Goal: Check status: Check status

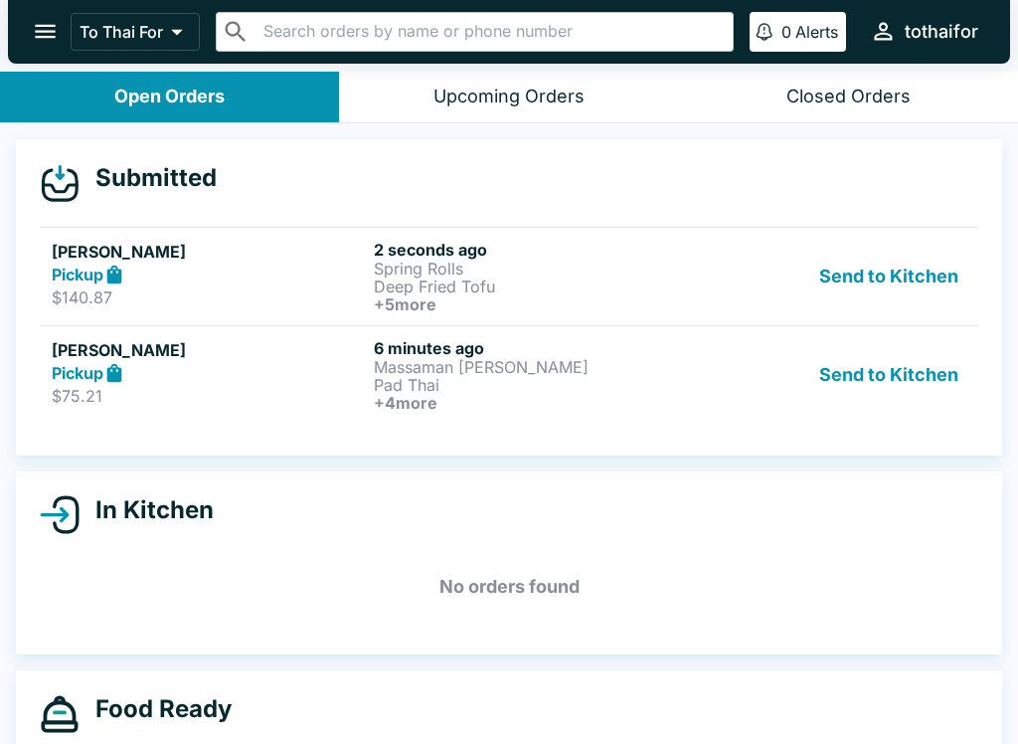
click at [717, 382] on div "Send to Kitchen" at bounding box center [831, 375] width 269 height 74
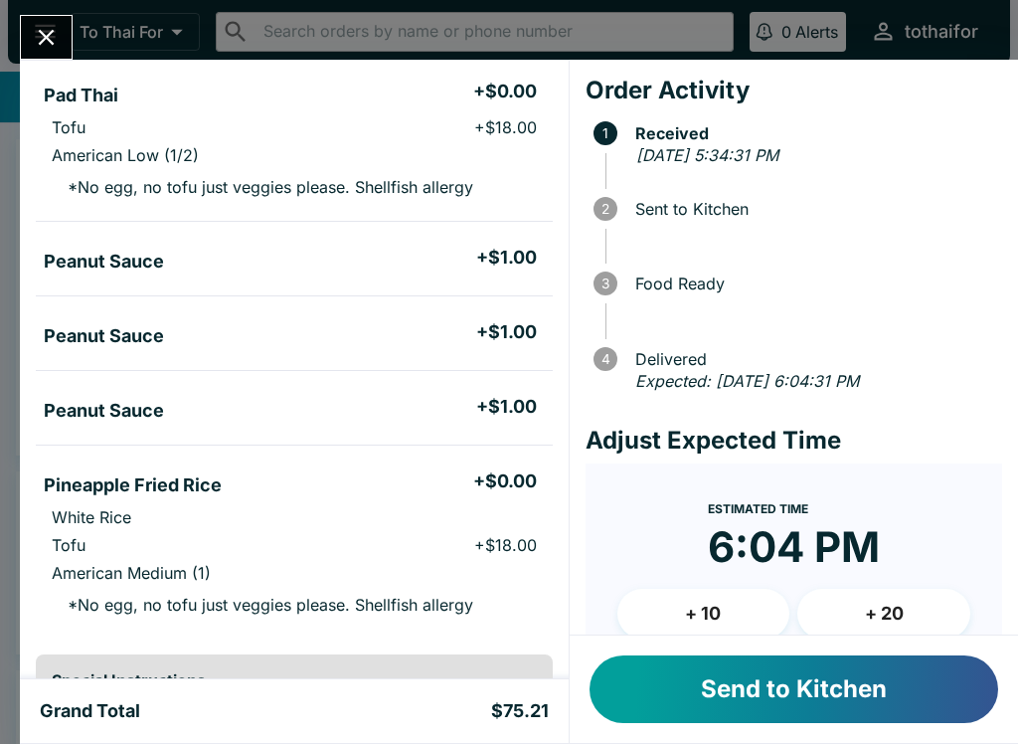
scroll to position [382, 0]
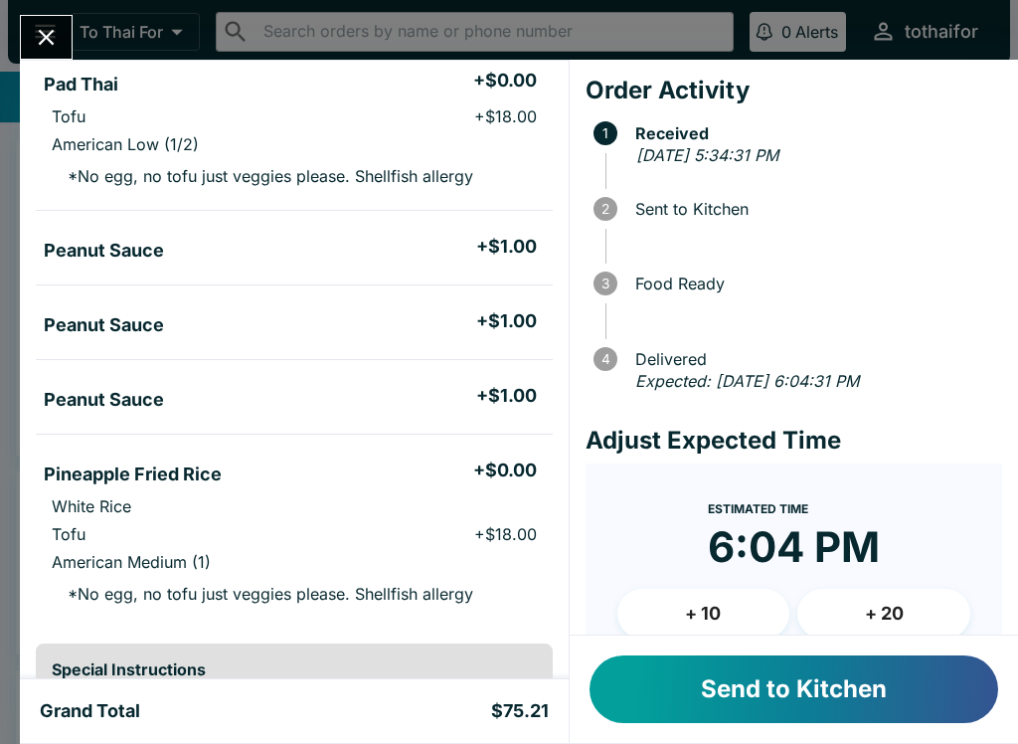
click at [890, 707] on button "Send to Kitchen" at bounding box center [794, 689] width 409 height 68
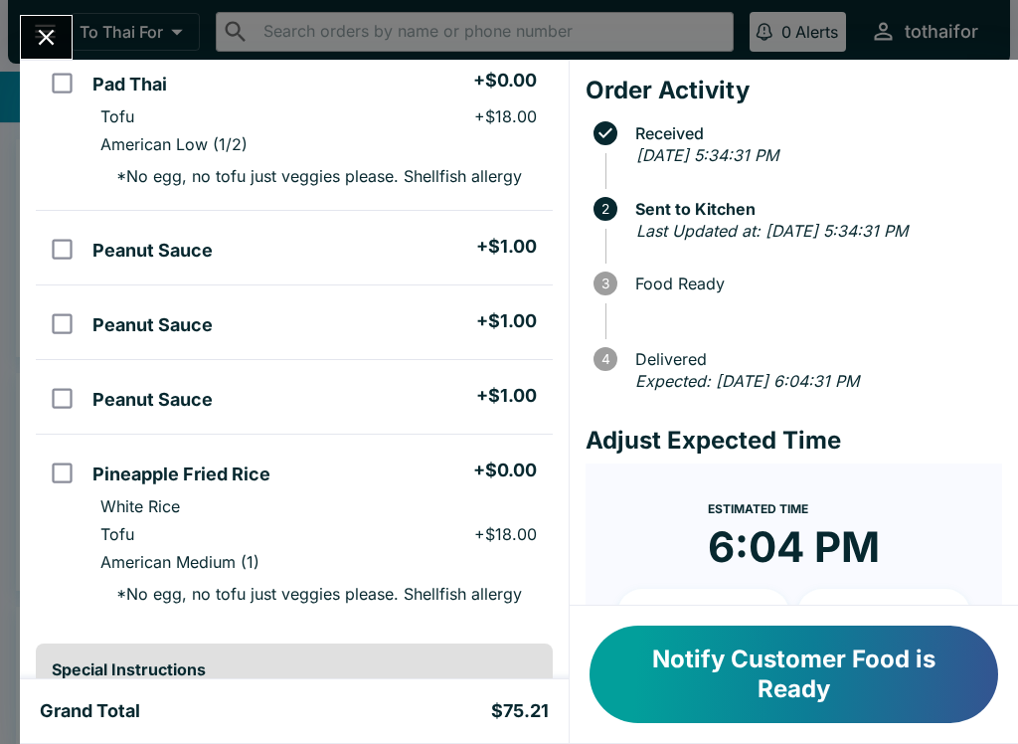
click at [45, 38] on icon "Close" at bounding box center [47, 38] width 16 height 16
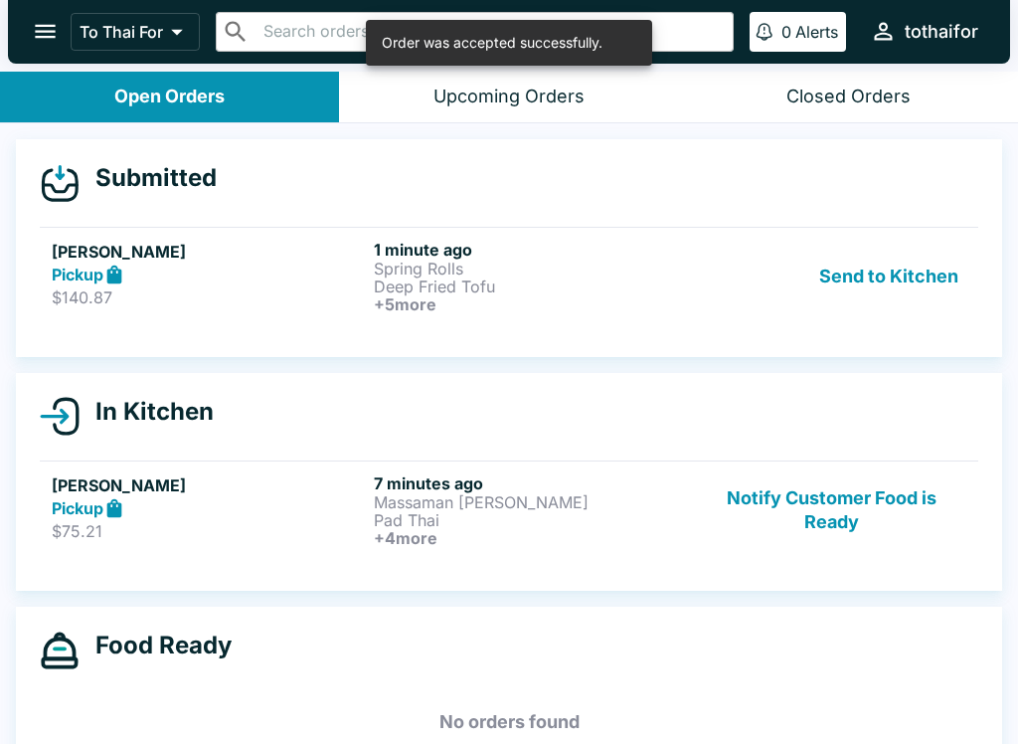
click at [268, 276] on div "Pickup" at bounding box center [209, 274] width 314 height 23
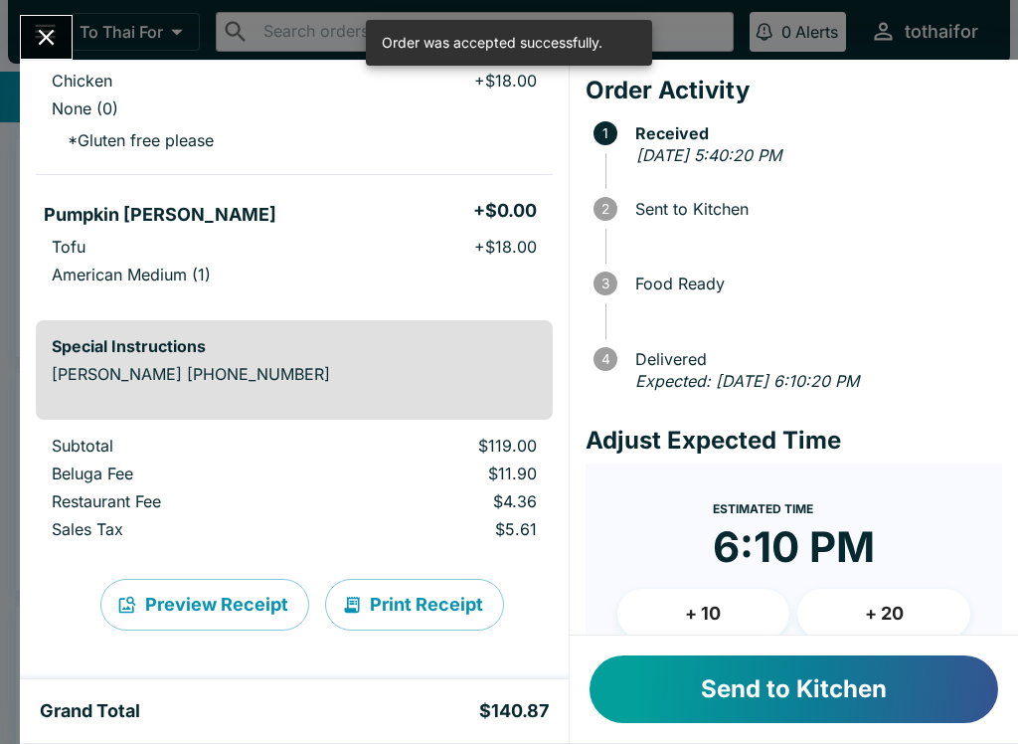
scroll to position [835, 0]
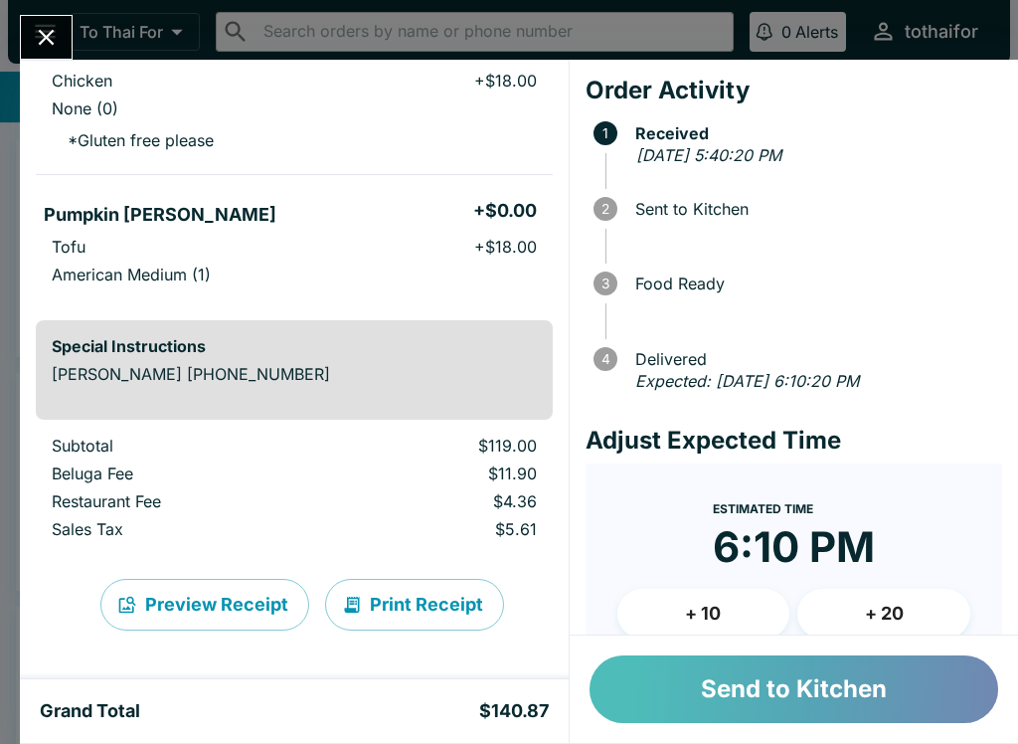
click at [702, 679] on button "Send to Kitchen" at bounding box center [794, 689] width 409 height 68
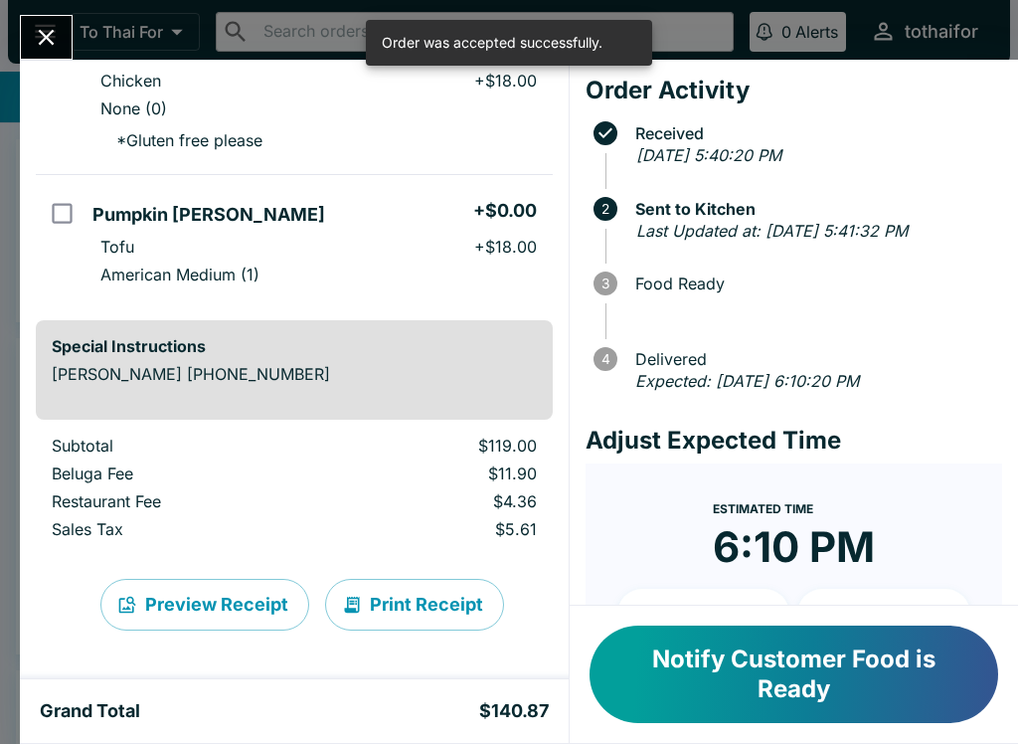
click at [43, 38] on icon "Close" at bounding box center [46, 37] width 27 height 27
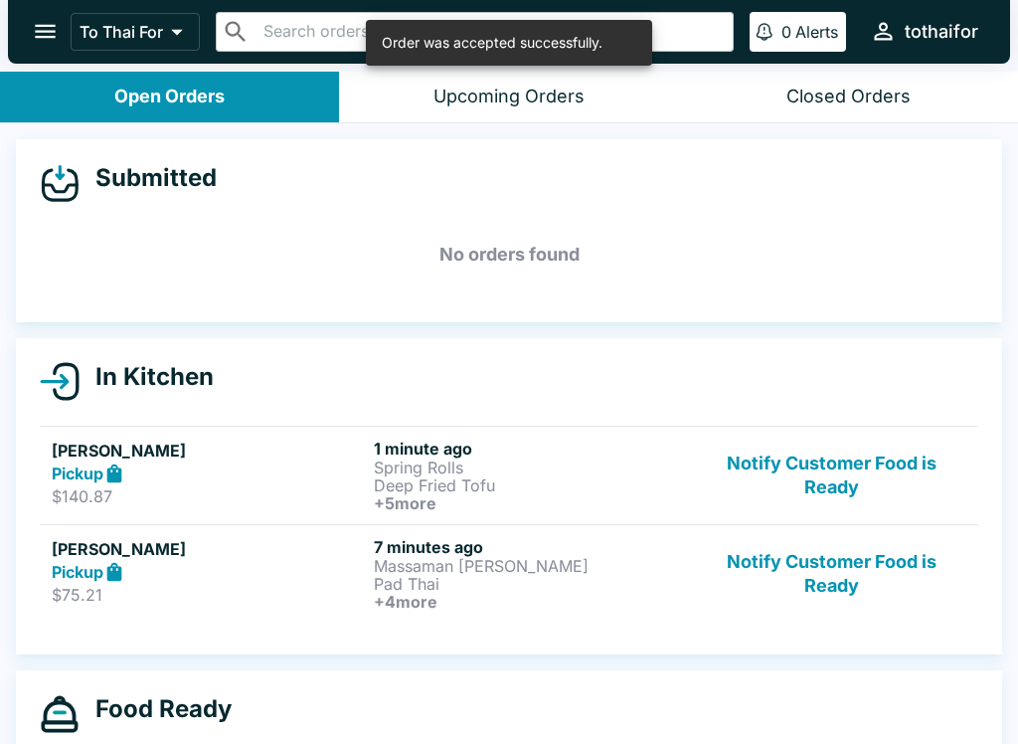
click at [511, 560] on p "Massaman [PERSON_NAME]" at bounding box center [531, 566] width 314 height 18
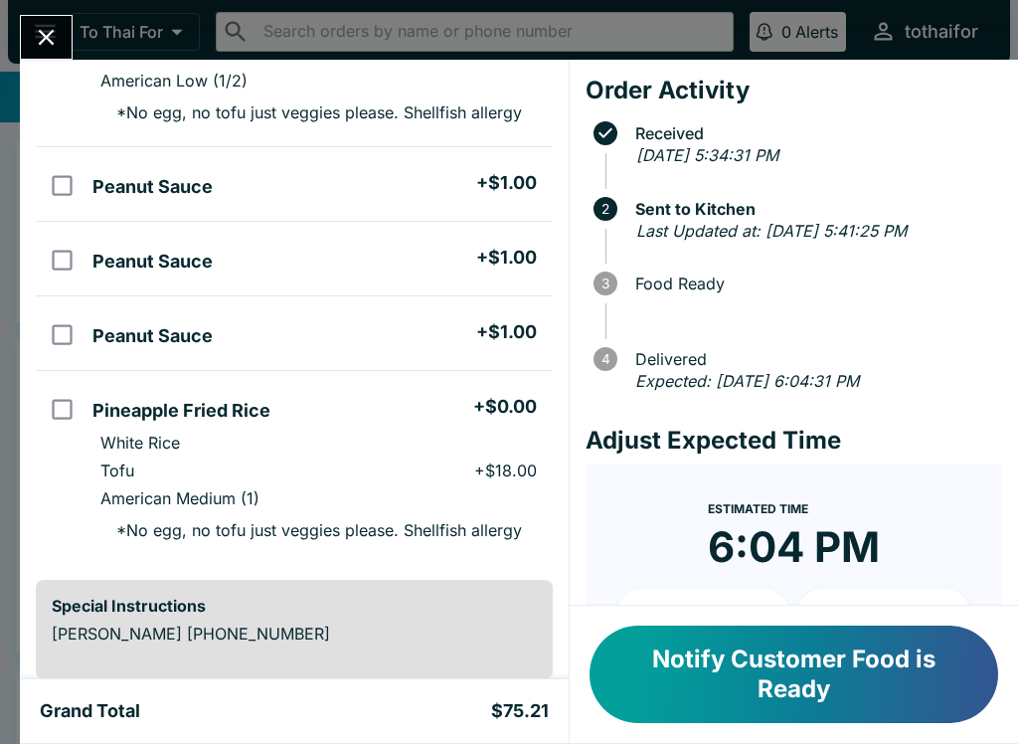
scroll to position [449, 0]
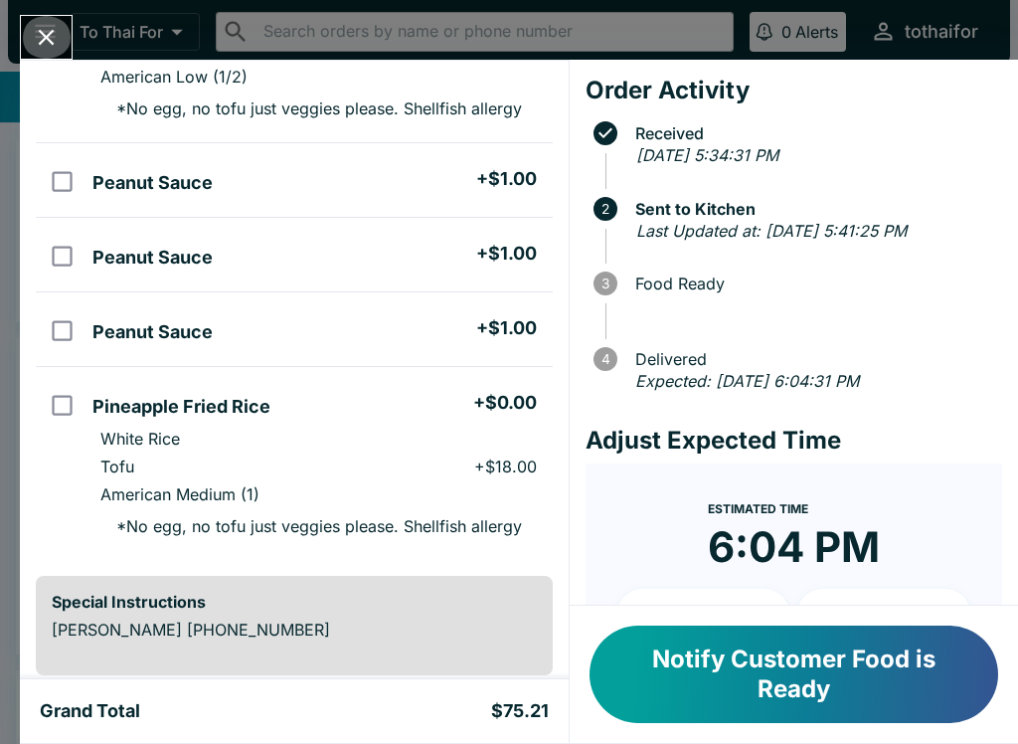
click at [64, 46] on button "Close" at bounding box center [46, 37] width 51 height 43
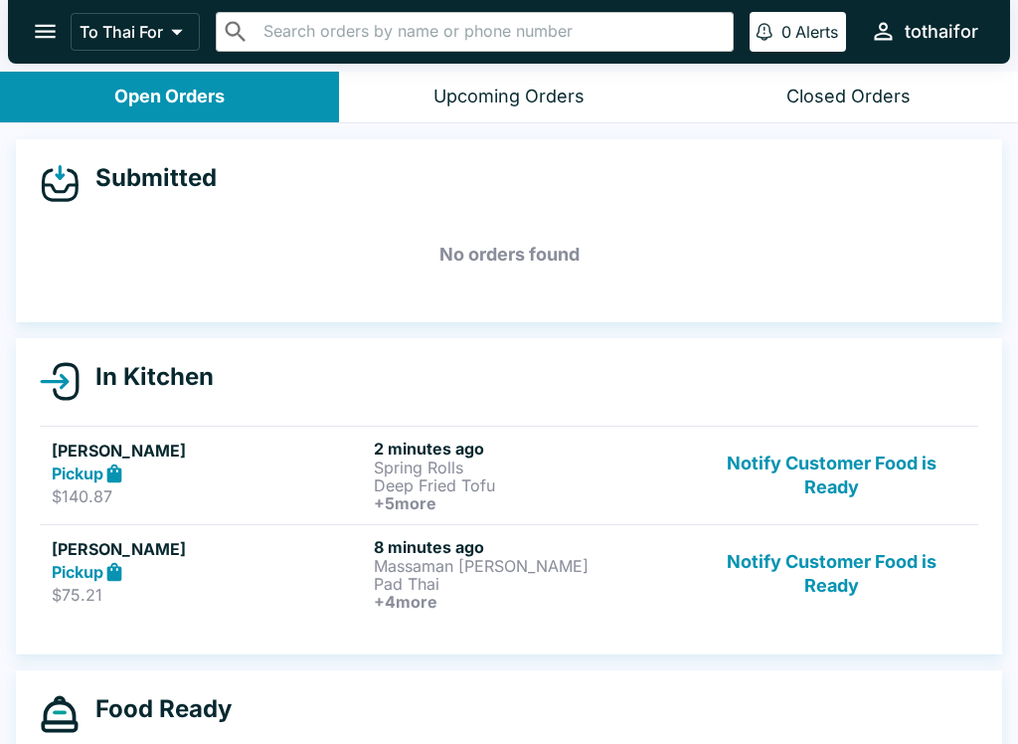
click at [662, 455] on h6 "2 minutes ago" at bounding box center [531, 448] width 314 height 20
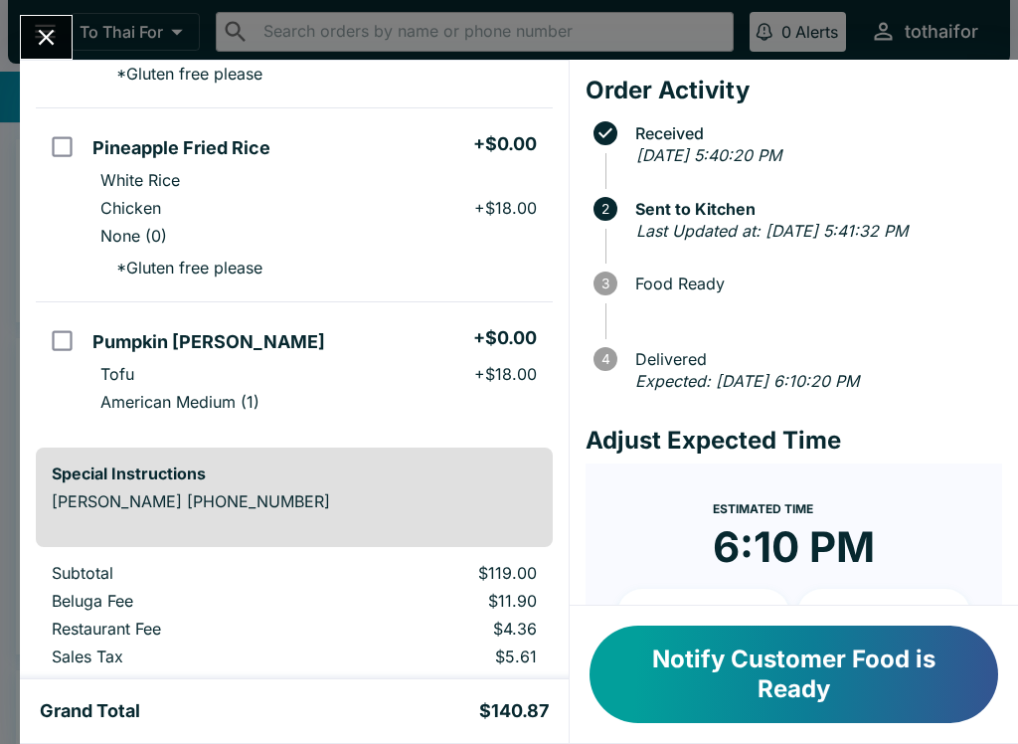
scroll to position [708, 0]
click at [54, 40] on icon "Close" at bounding box center [46, 37] width 27 height 27
